Goal: Transaction & Acquisition: Purchase product/service

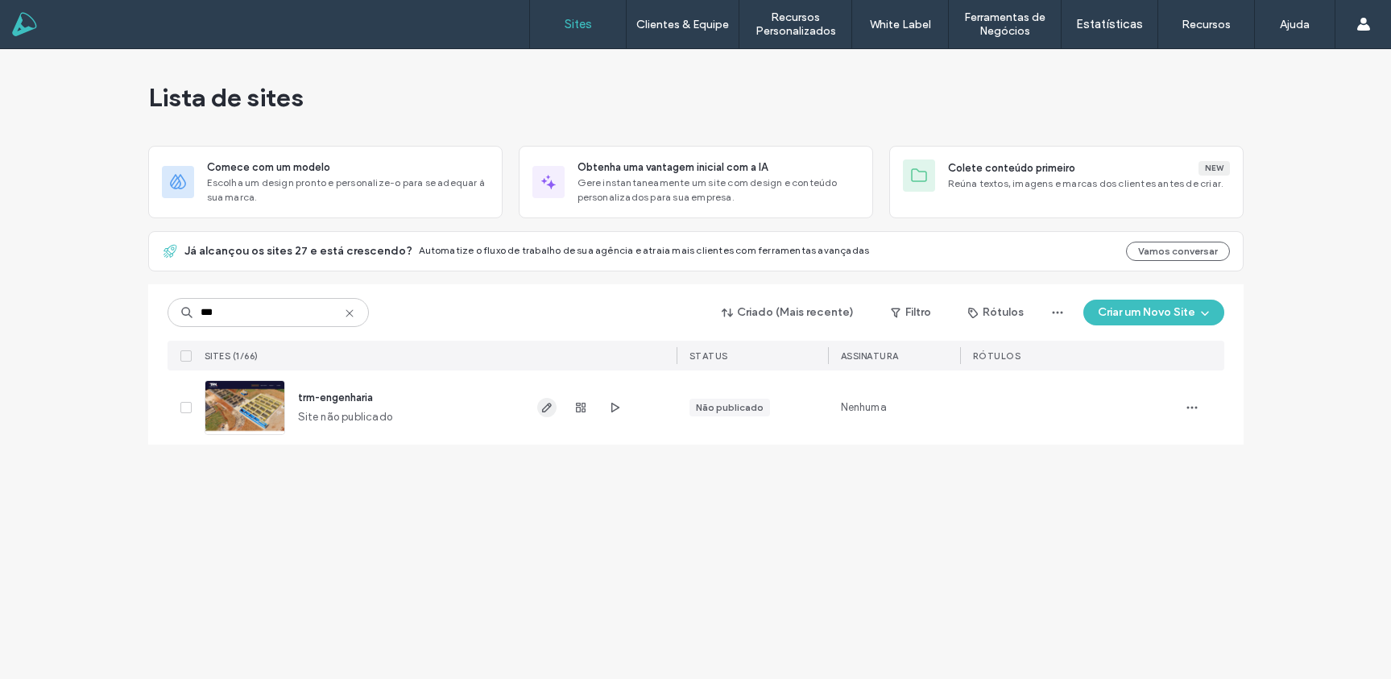
type input "***"
click at [546, 411] on icon "button" at bounding box center [546, 407] width 13 height 13
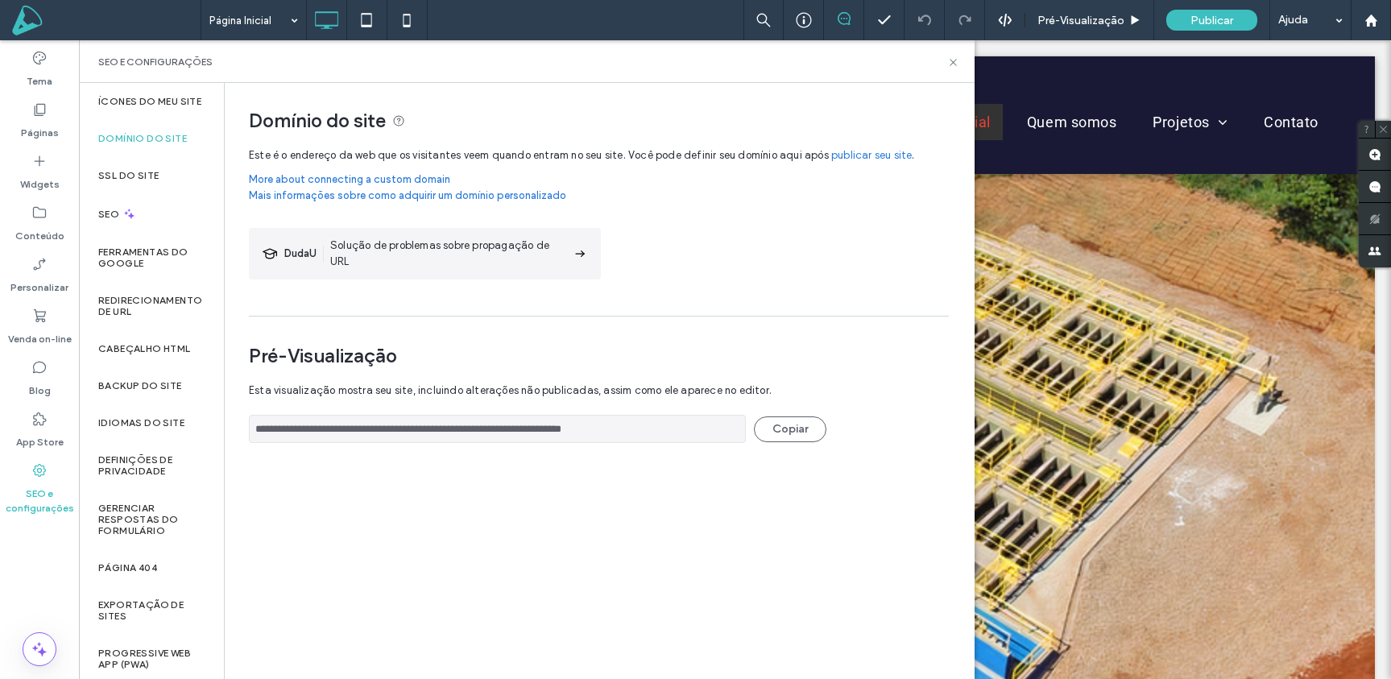
click at [875, 154] on link "publicar seu site" at bounding box center [871, 155] width 81 height 16
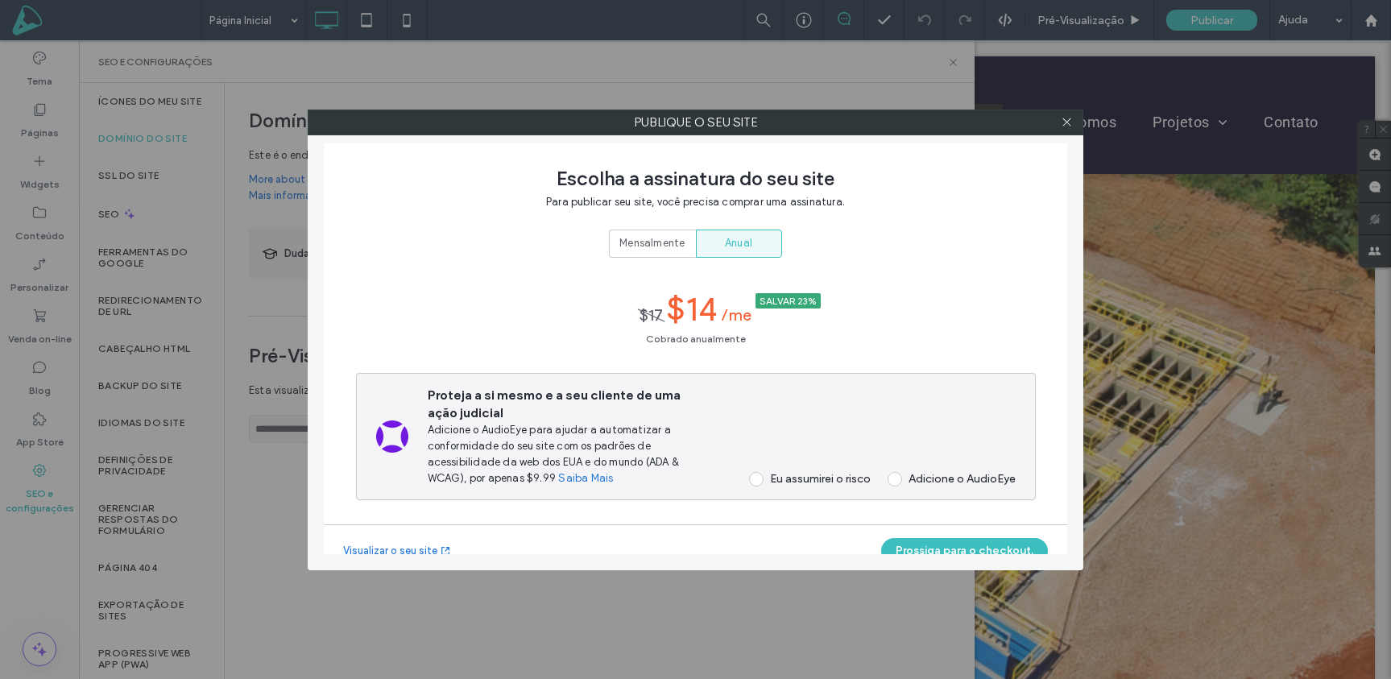
scroll to position [23, 0]
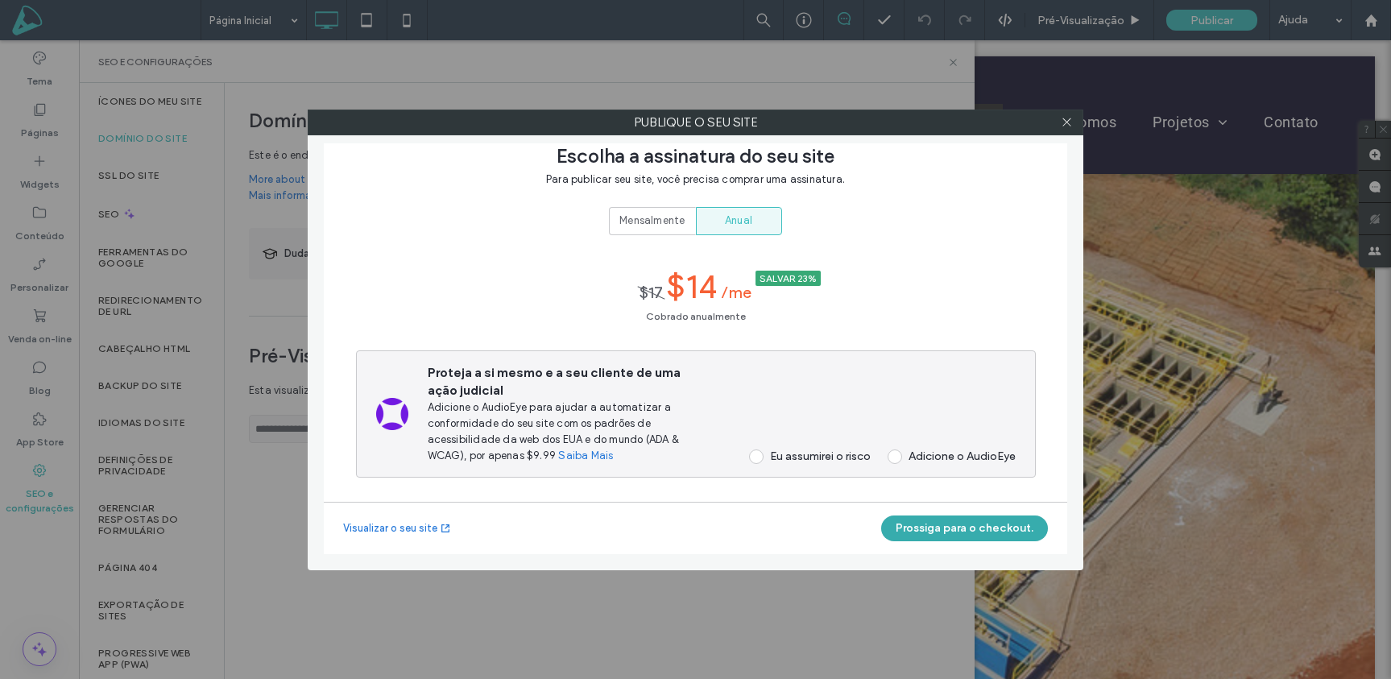
click at [951, 529] on button "Prossiga para o checkout." at bounding box center [964, 528] width 167 height 26
drag, startPoint x: 761, startPoint y: 455, endPoint x: 794, endPoint y: 474, distance: 38.3
click at [761, 455] on span at bounding box center [756, 456] width 14 height 14
click at [897, 459] on span at bounding box center [894, 456] width 14 height 14
click at [758, 456] on span at bounding box center [756, 456] width 14 height 14
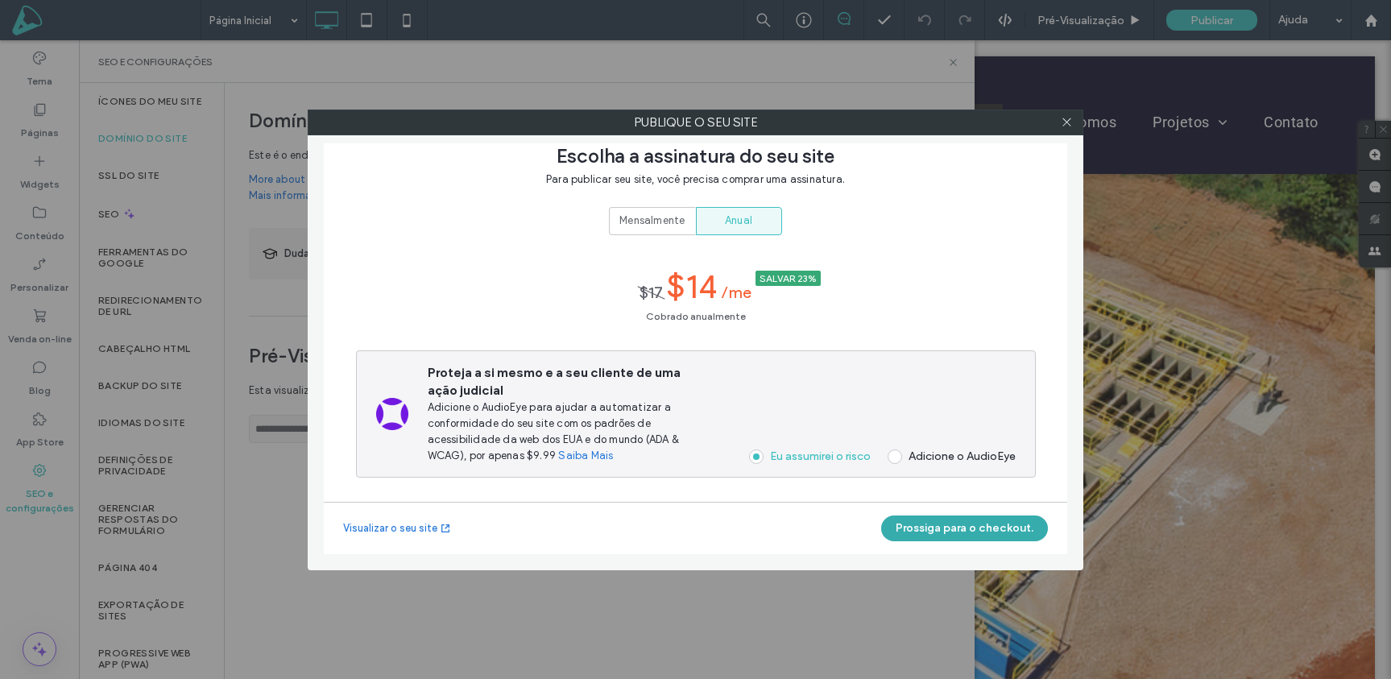
click at [944, 526] on button "Prossiga para o checkout." at bounding box center [964, 528] width 167 height 26
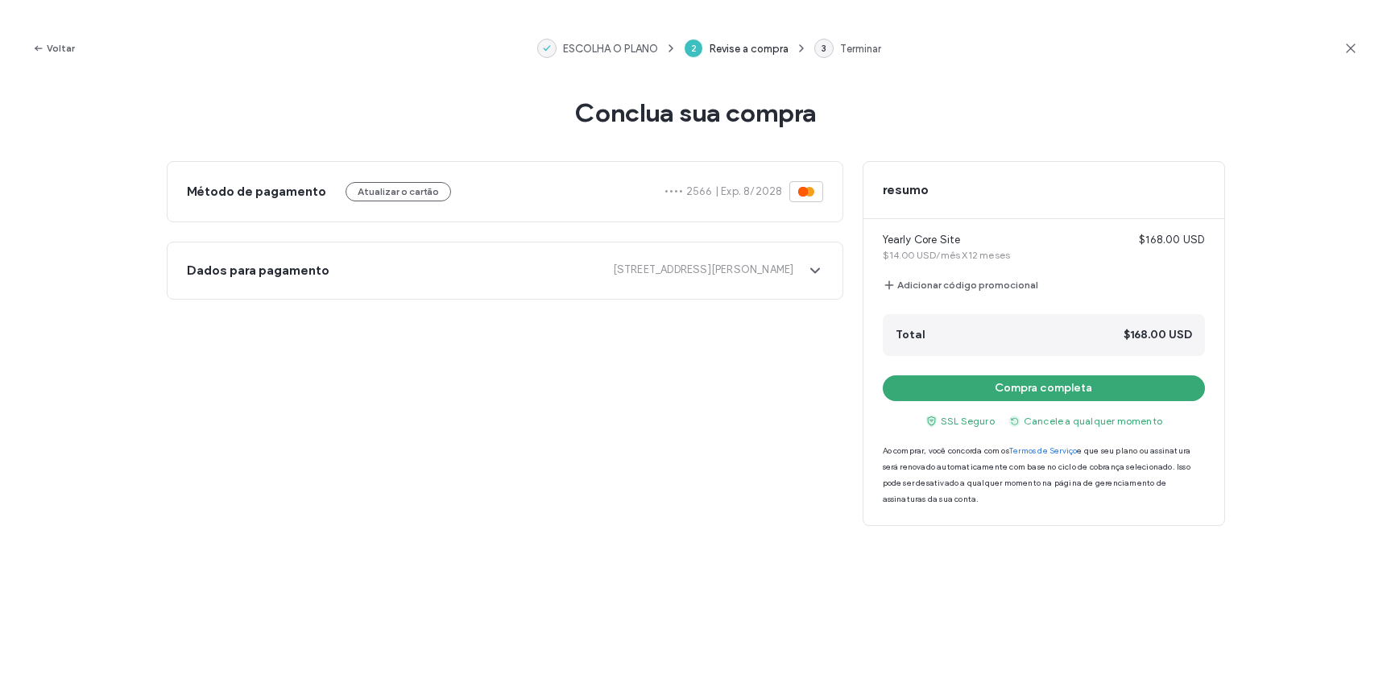
click at [518, 351] on div "**********" at bounding box center [696, 343] width 1058 height 365
